Goal: Information Seeking & Learning: Find specific fact

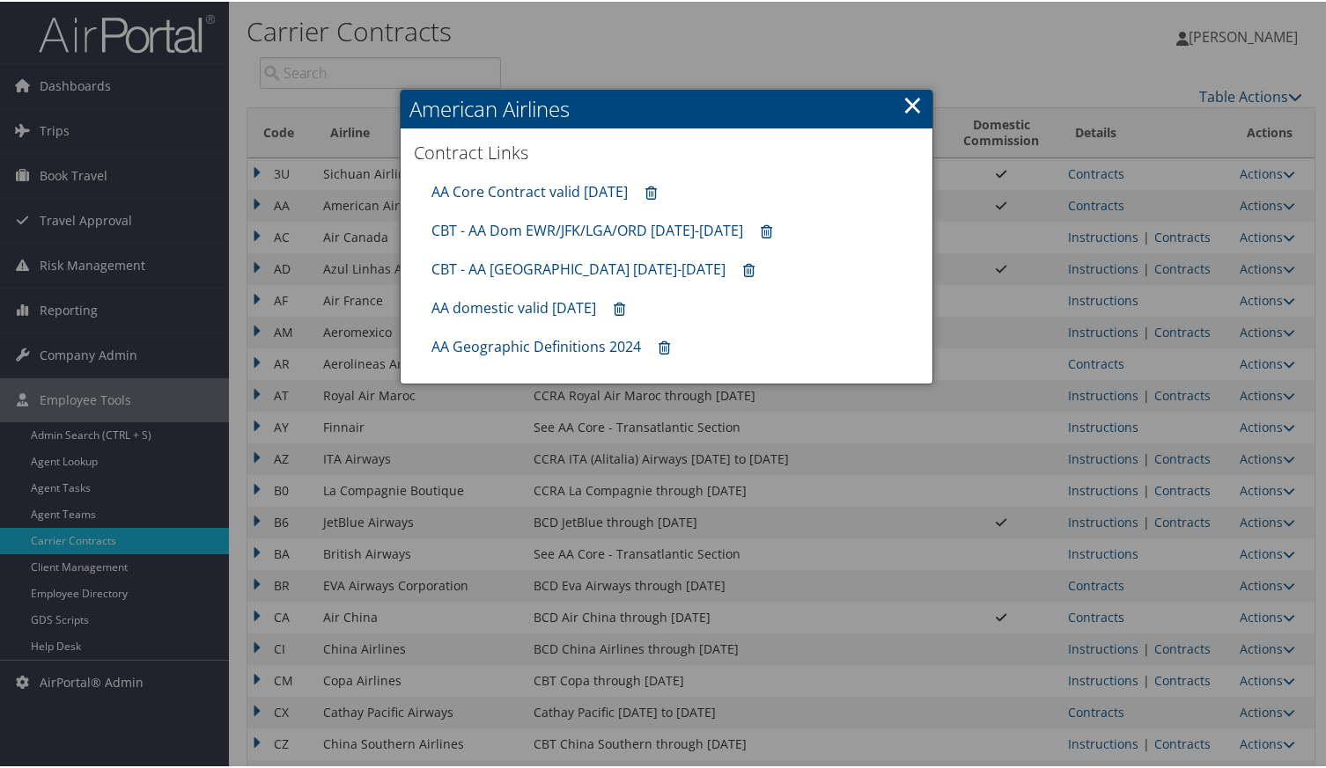
click at [911, 108] on link "×" at bounding box center [912, 102] width 20 height 35
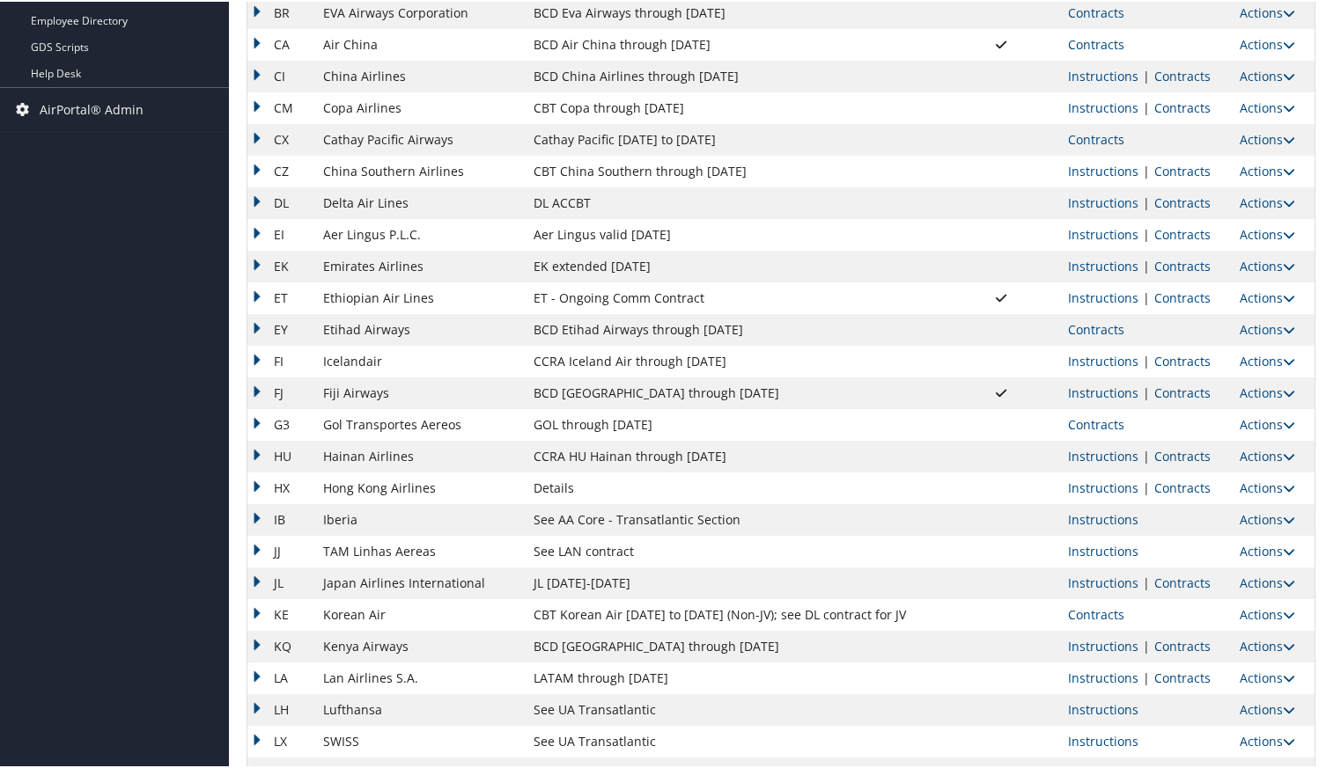
scroll to position [587, 0]
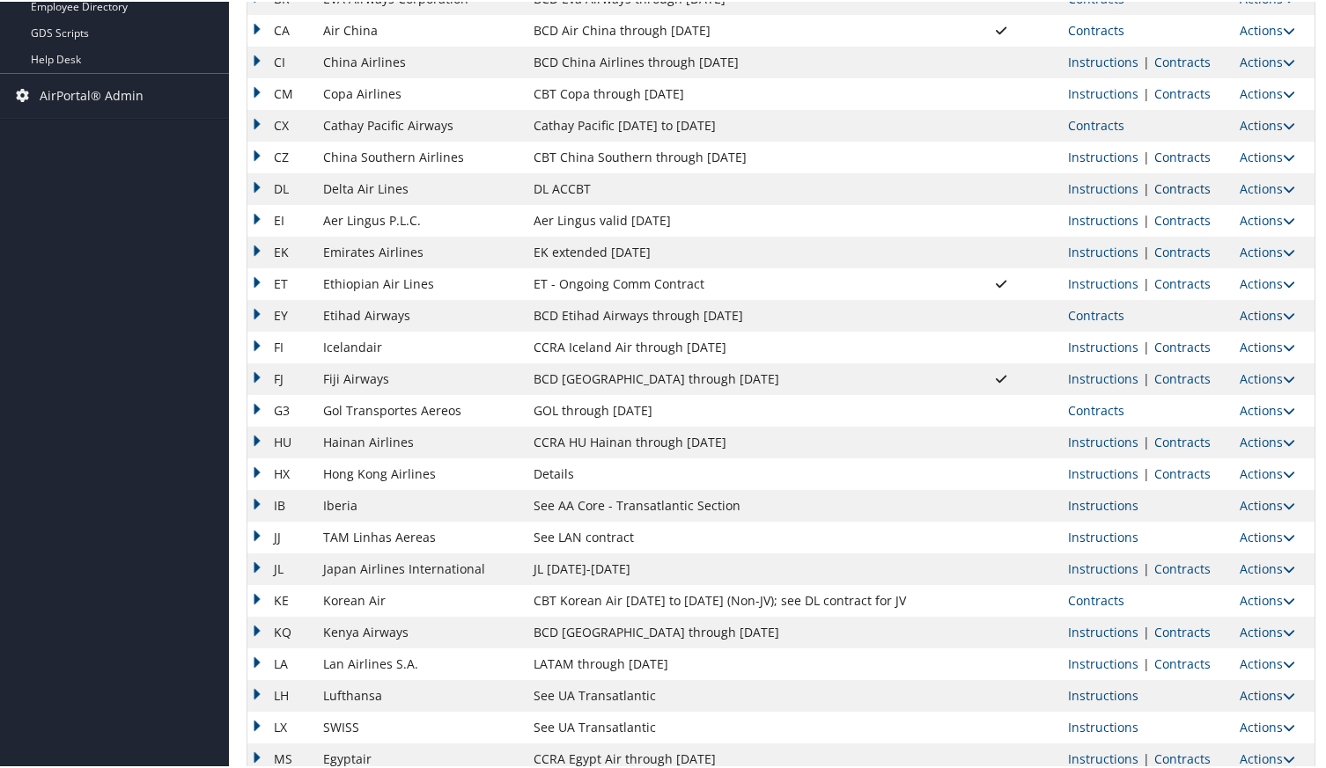
click at [1182, 185] on link "Contracts" at bounding box center [1182, 187] width 56 height 17
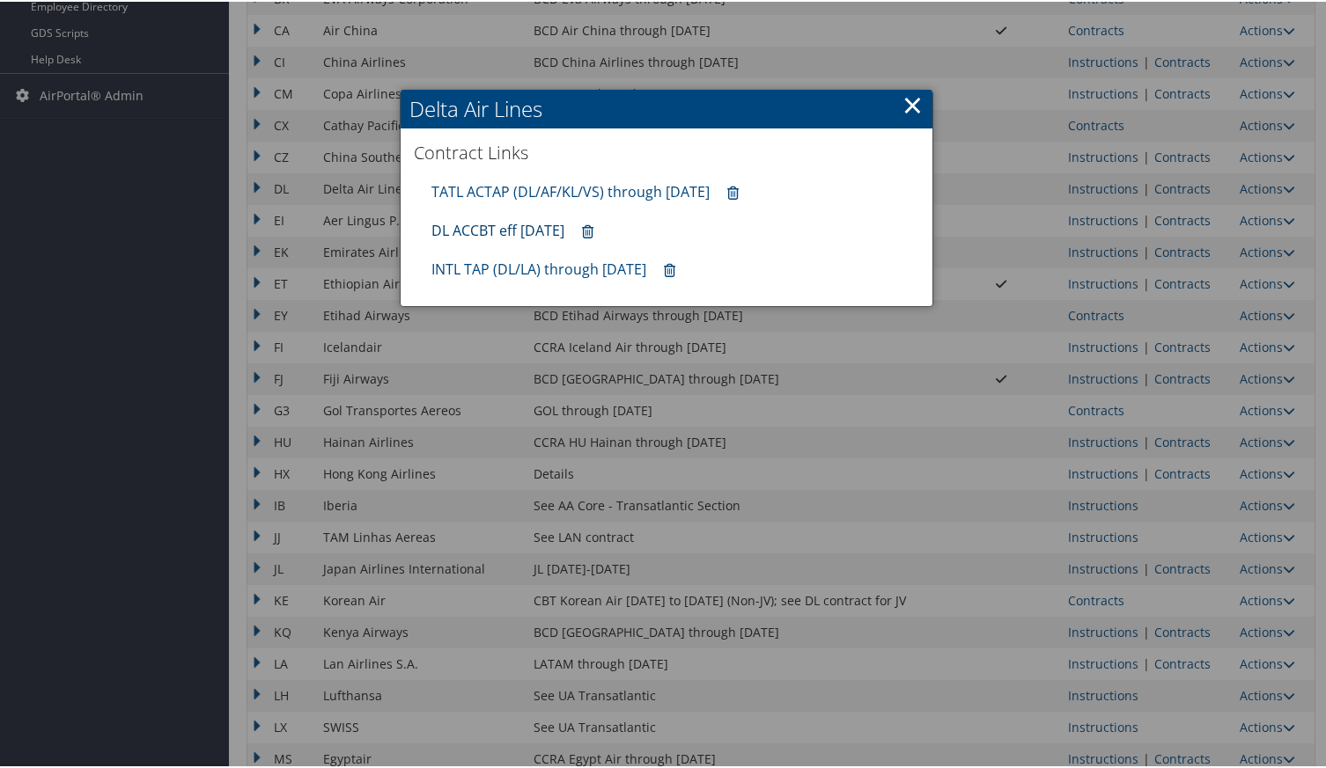
click at [459, 238] on link "DL ACCBT eff [DATE]" at bounding box center [497, 228] width 133 height 19
click at [904, 103] on link "×" at bounding box center [912, 102] width 20 height 35
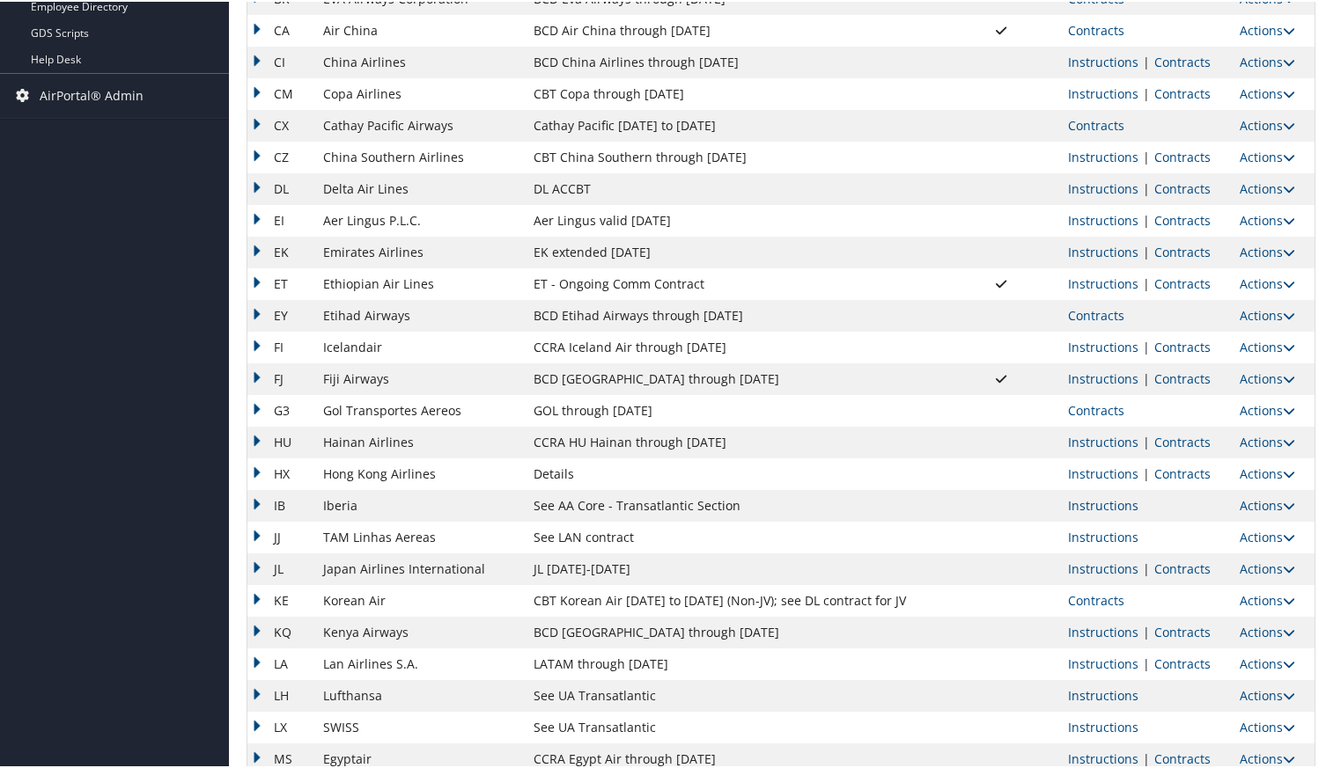
click at [1173, 642] on td "Instructions | Contracts" at bounding box center [1145, 631] width 173 height 32
click at [1181, 628] on link "Contracts" at bounding box center [1182, 630] width 56 height 17
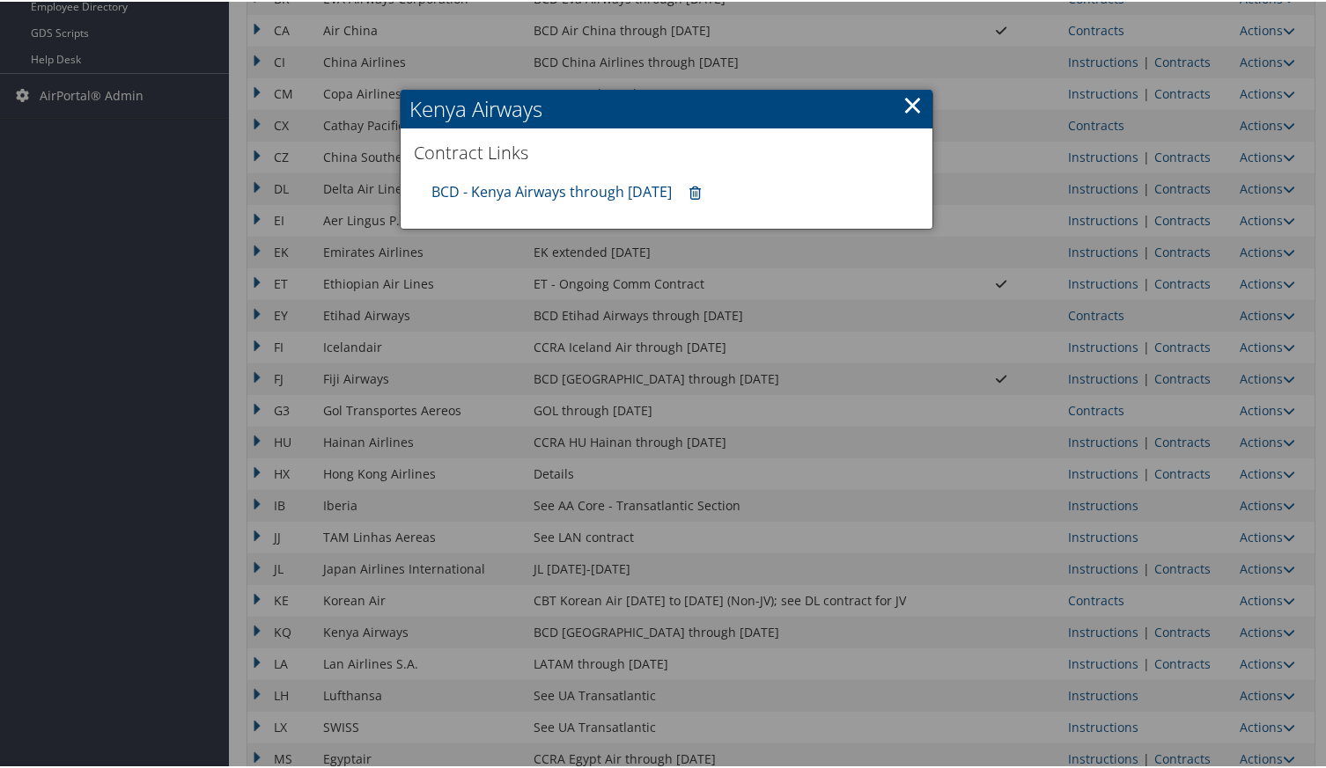
click at [592, 200] on div "BCD - Kenya Airways through [DATE]" at bounding box center [666, 190] width 488 height 39
click at [597, 187] on link "BCD - Kenya Airways through [DATE]" at bounding box center [551, 189] width 240 height 19
drag, startPoint x: 909, startPoint y: 101, endPoint x: 813, endPoint y: 233, distance: 163.2
click at [909, 101] on link "×" at bounding box center [912, 102] width 20 height 35
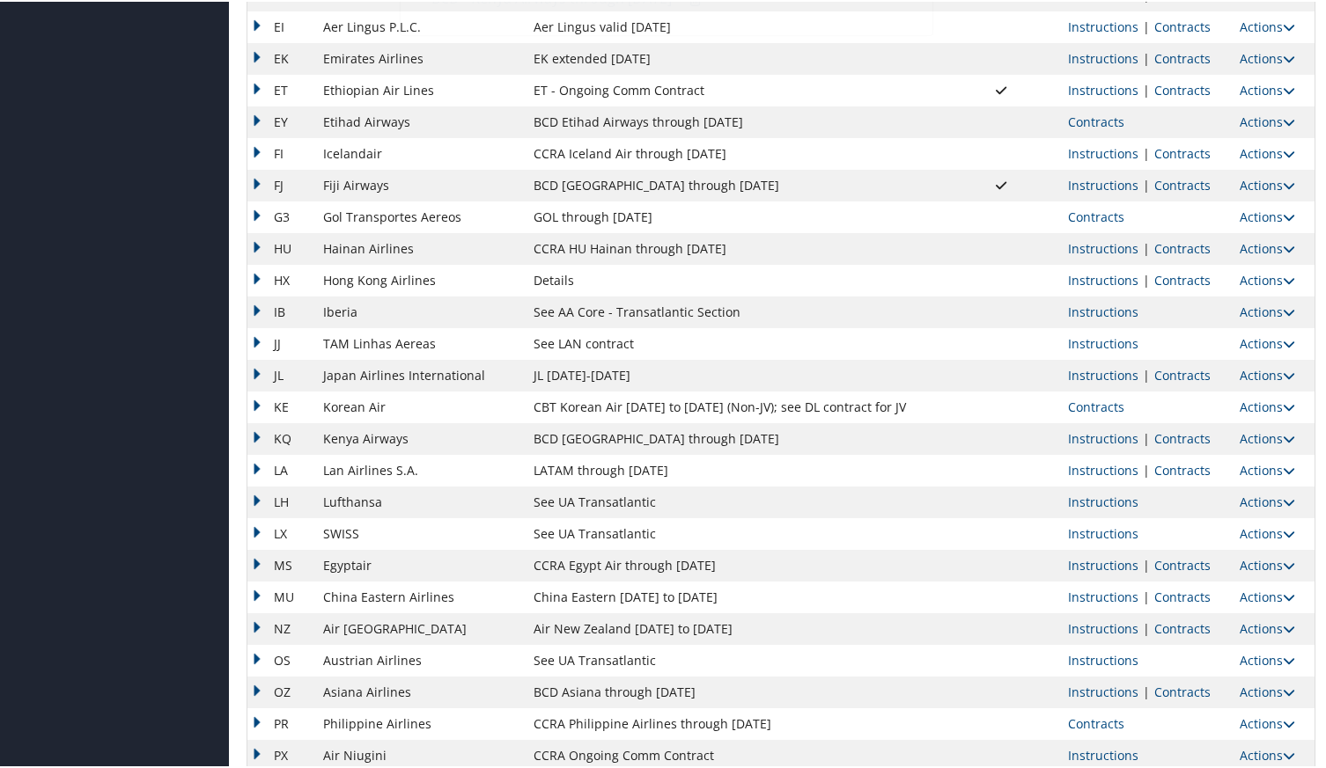
scroll to position [1173, 0]
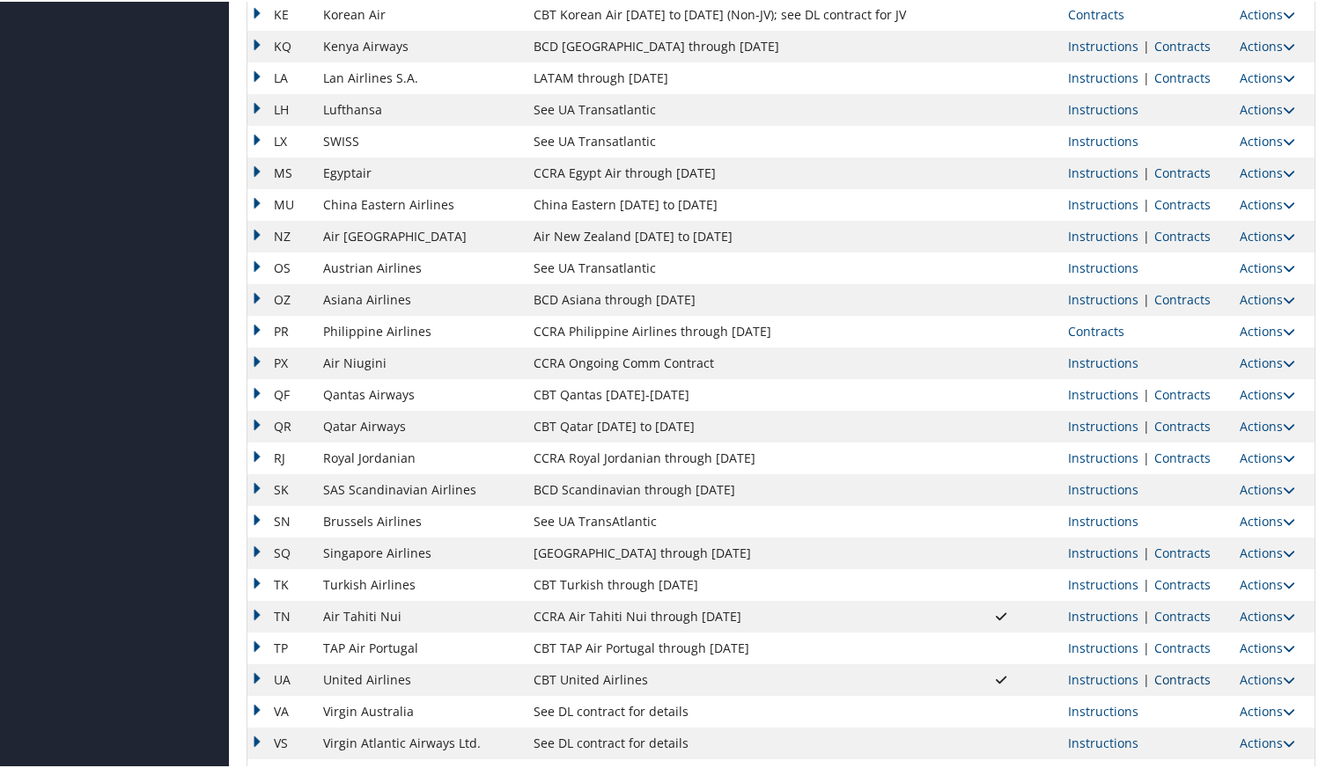
click at [1157, 674] on link "Contracts" at bounding box center [1182, 678] width 56 height 17
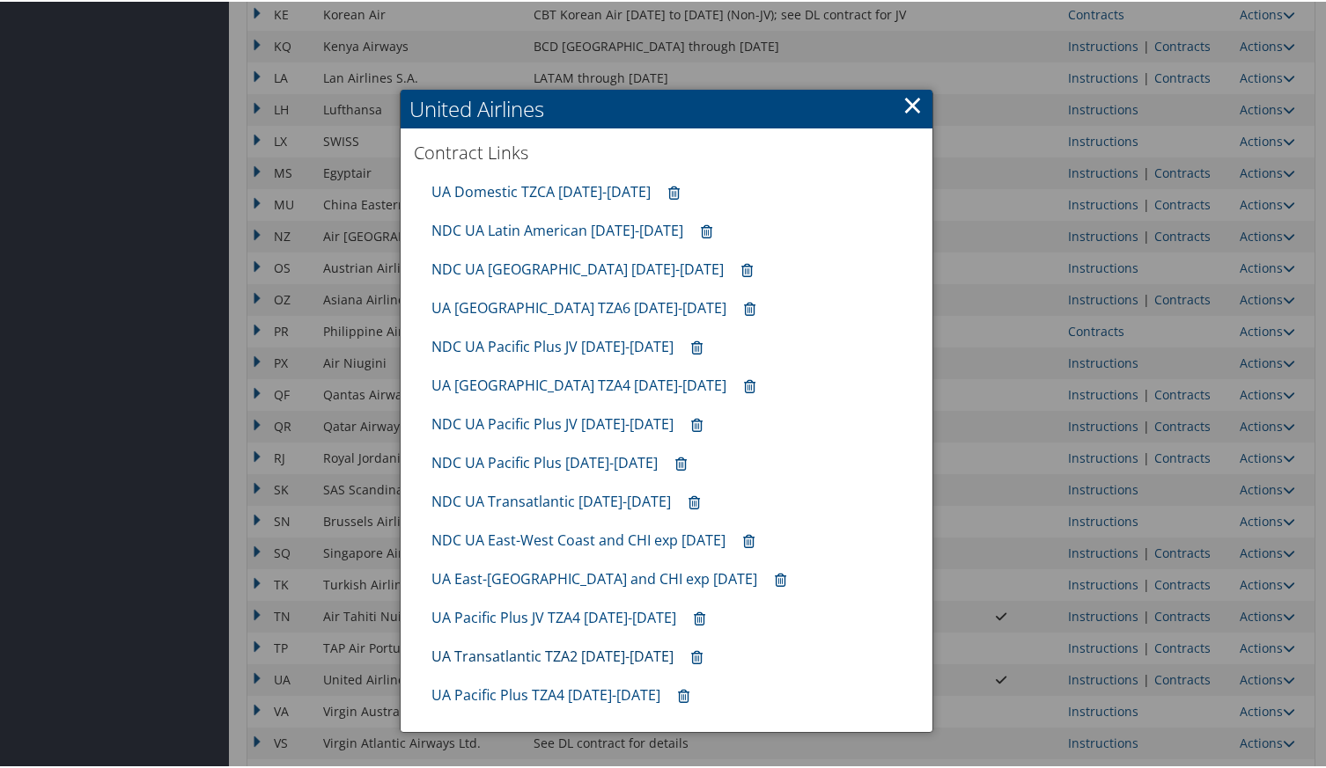
click at [505, 658] on link "UA Transatlantic TZA2 [DATE]-[DATE]" at bounding box center [552, 654] width 242 height 19
click at [910, 100] on link "×" at bounding box center [912, 102] width 20 height 35
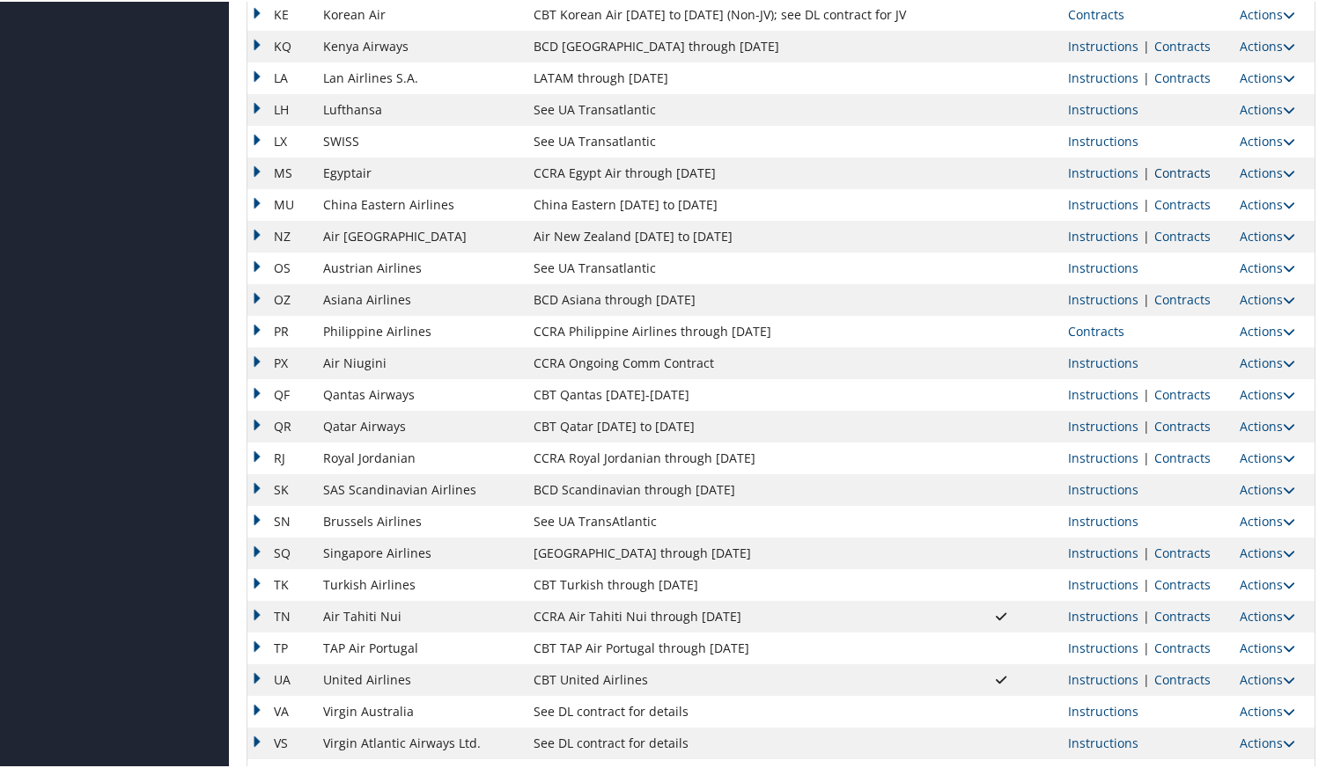
click at [1173, 168] on link "Contracts" at bounding box center [1182, 171] width 56 height 17
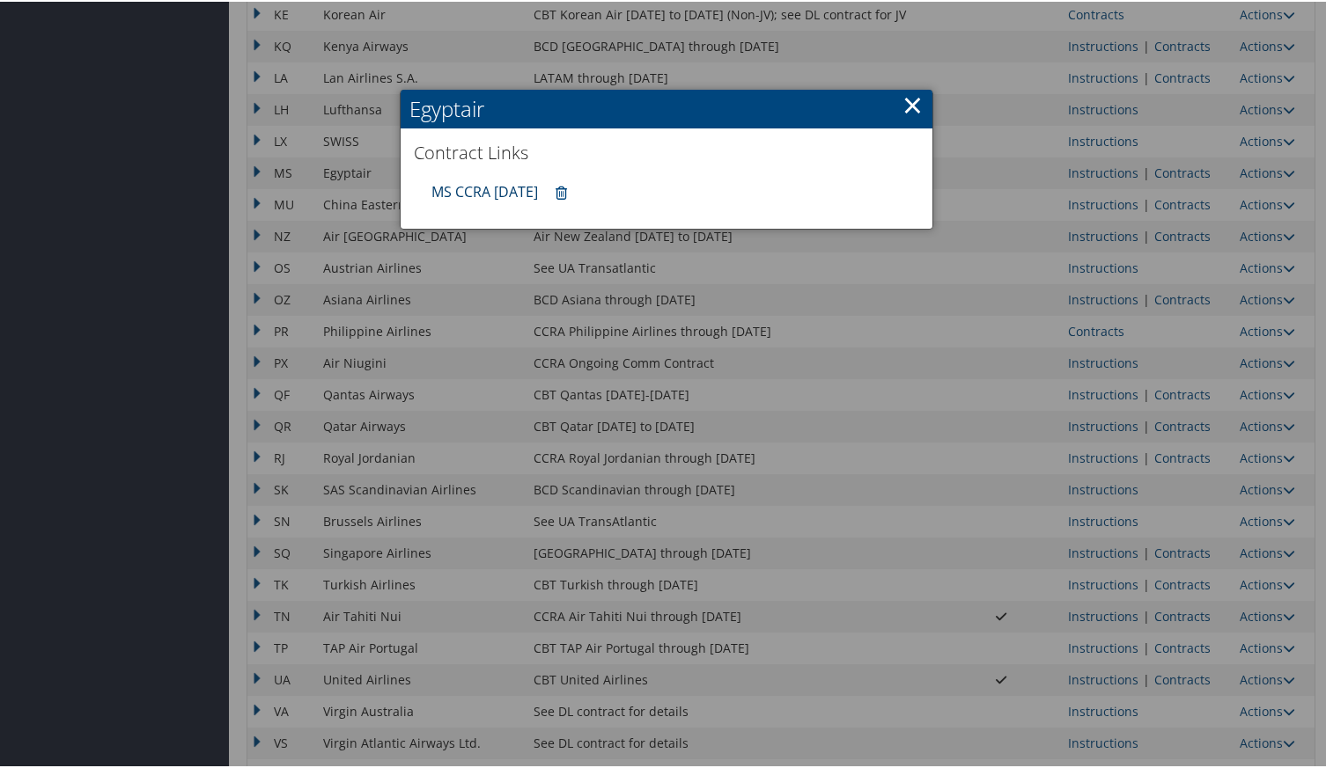
click at [474, 191] on link "MS CCRA [DATE]" at bounding box center [484, 189] width 107 height 19
click at [906, 107] on link "×" at bounding box center [912, 102] width 20 height 35
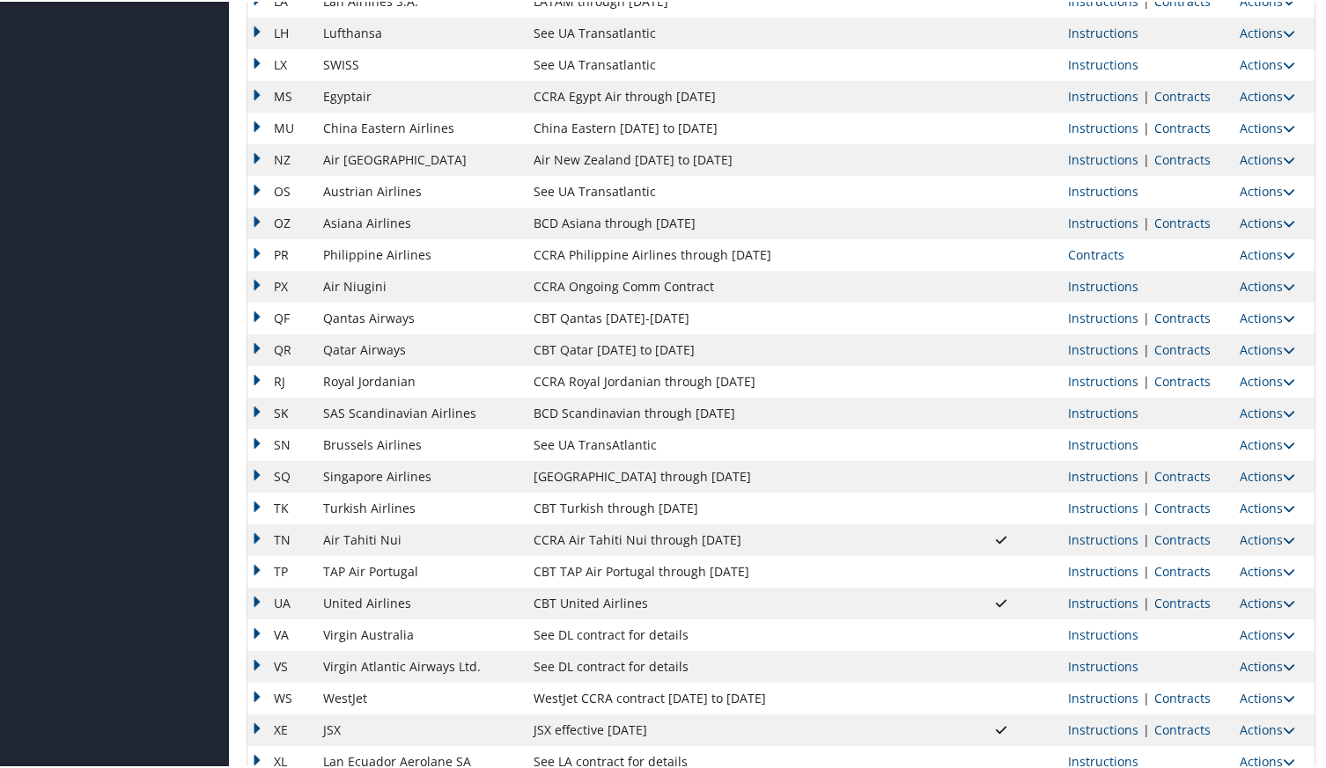
scroll to position [1289, 0]
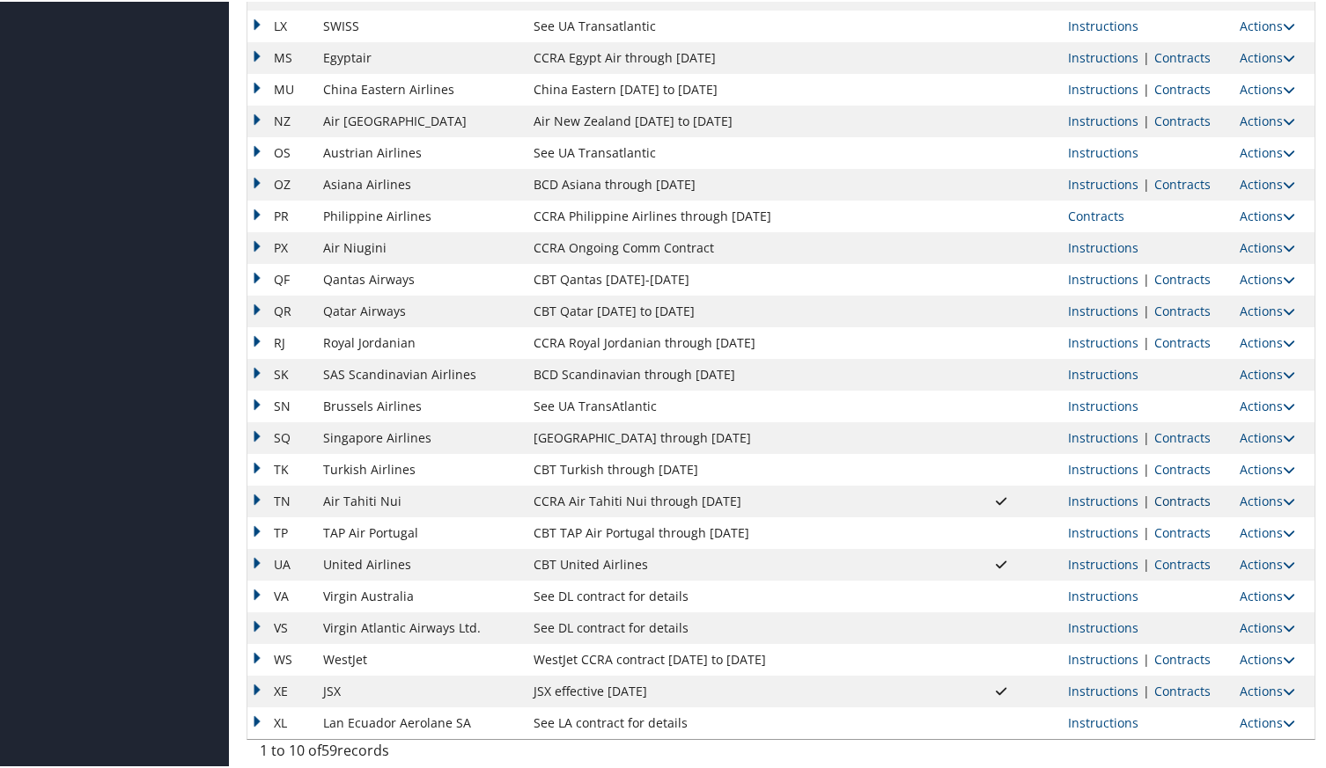
click at [1168, 503] on link "Contracts" at bounding box center [1182, 499] width 56 height 17
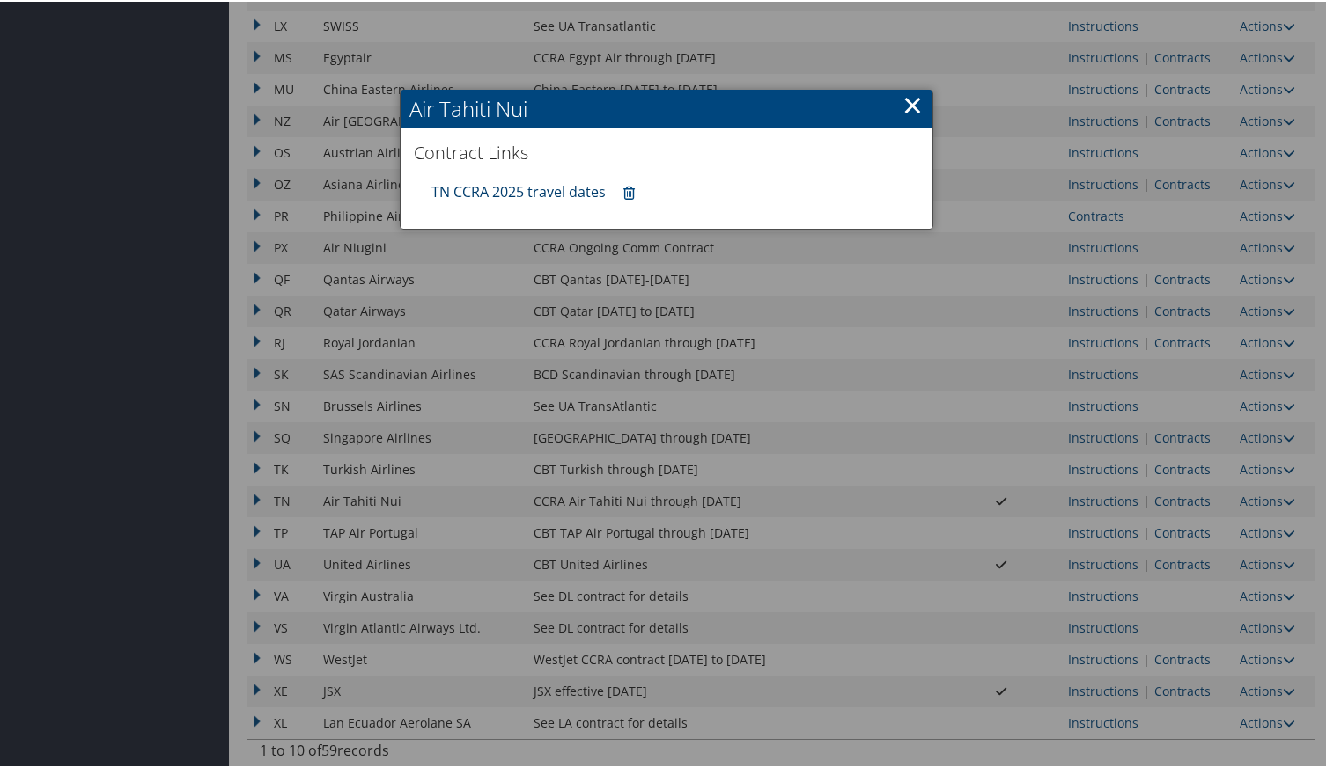
click at [548, 196] on link "TN CCRA 2025 travel dates" at bounding box center [518, 189] width 174 height 19
click at [908, 111] on link "×" at bounding box center [912, 102] width 20 height 35
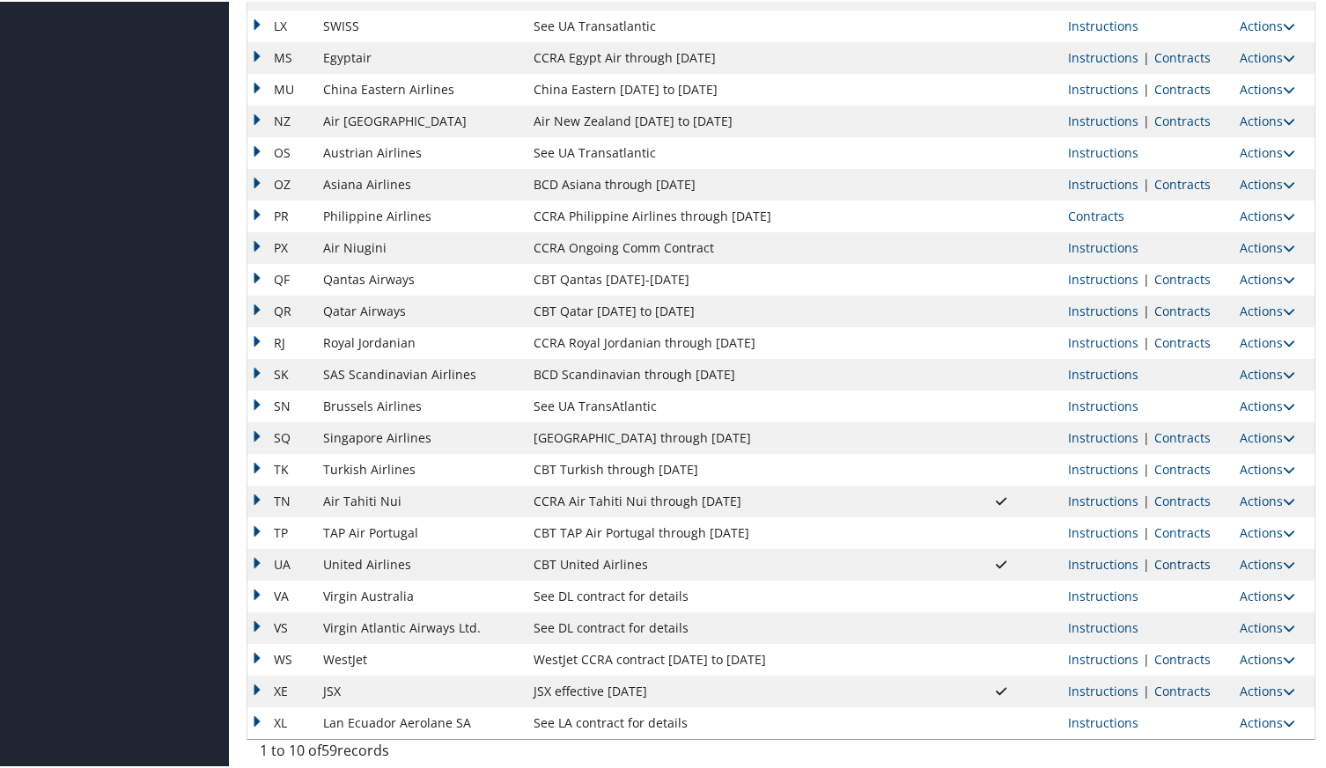
click at [1180, 568] on link "Contracts" at bounding box center [1182, 563] width 56 height 17
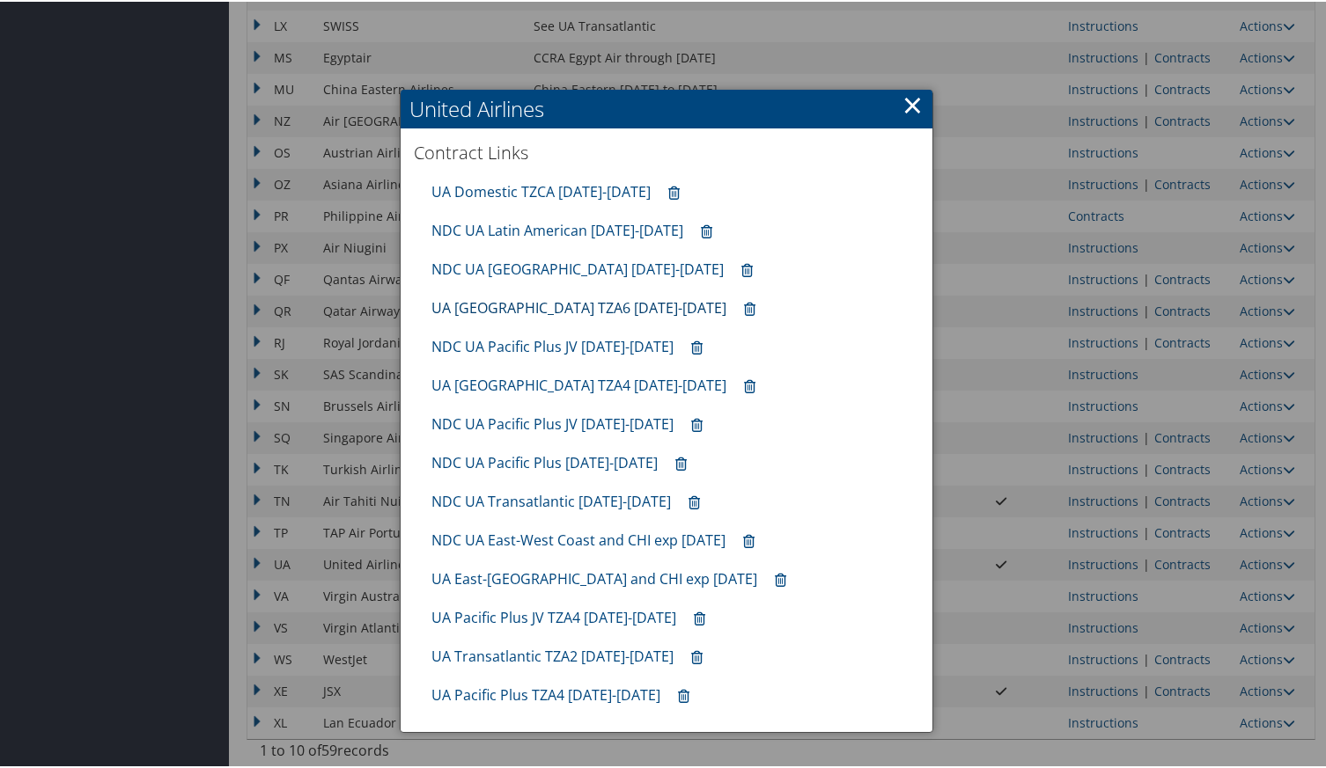
click at [530, 309] on link "UA [GEOGRAPHIC_DATA] TZA6 [DATE]-[DATE]" at bounding box center [578, 306] width 295 height 19
click at [523, 619] on link "UA Pacific Plus JV TZA4 [DATE]-[DATE]" at bounding box center [553, 615] width 245 height 19
click at [467, 696] on link "UA Pacific Plus TZA4 [DATE]-[DATE]" at bounding box center [545, 693] width 229 height 19
